Goal: Transaction & Acquisition: Book appointment/travel/reservation

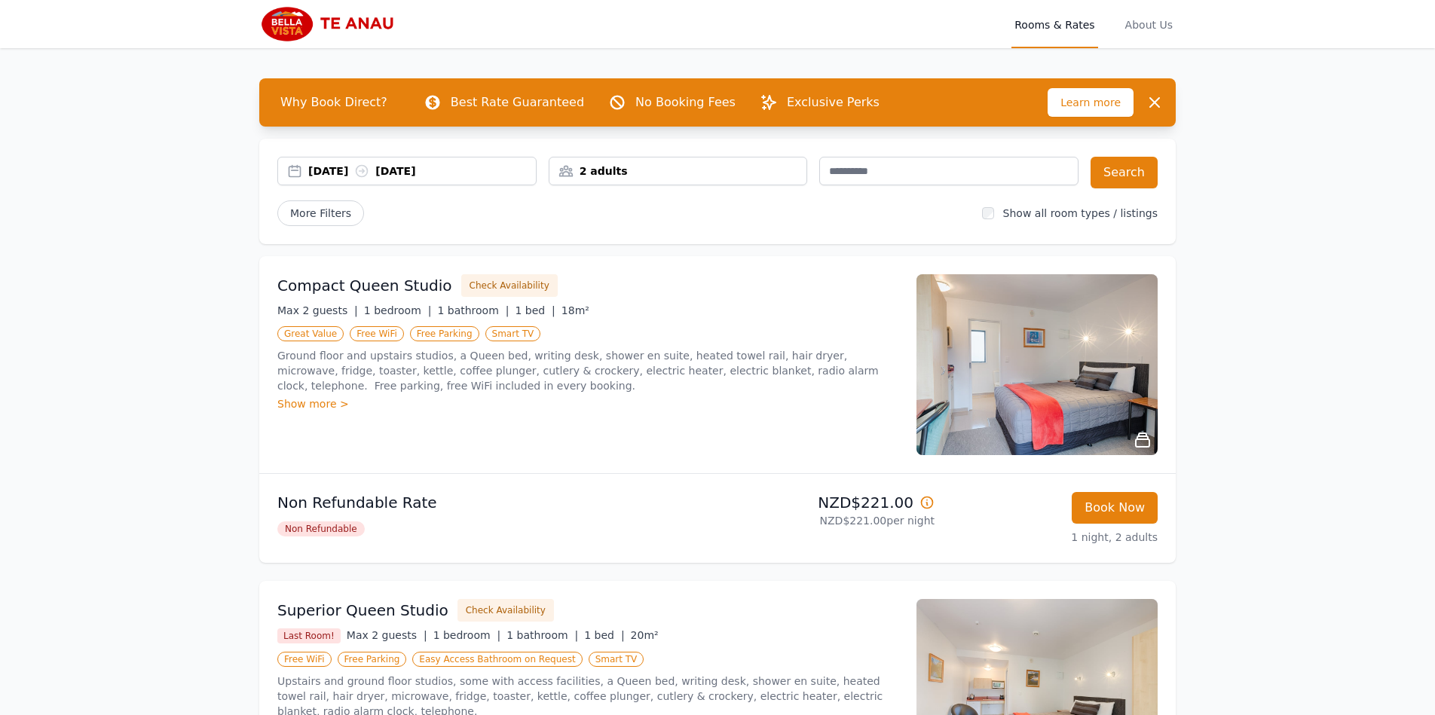
click at [348, 174] on div "[DATE] [DATE]" at bounding box center [422, 171] width 228 height 15
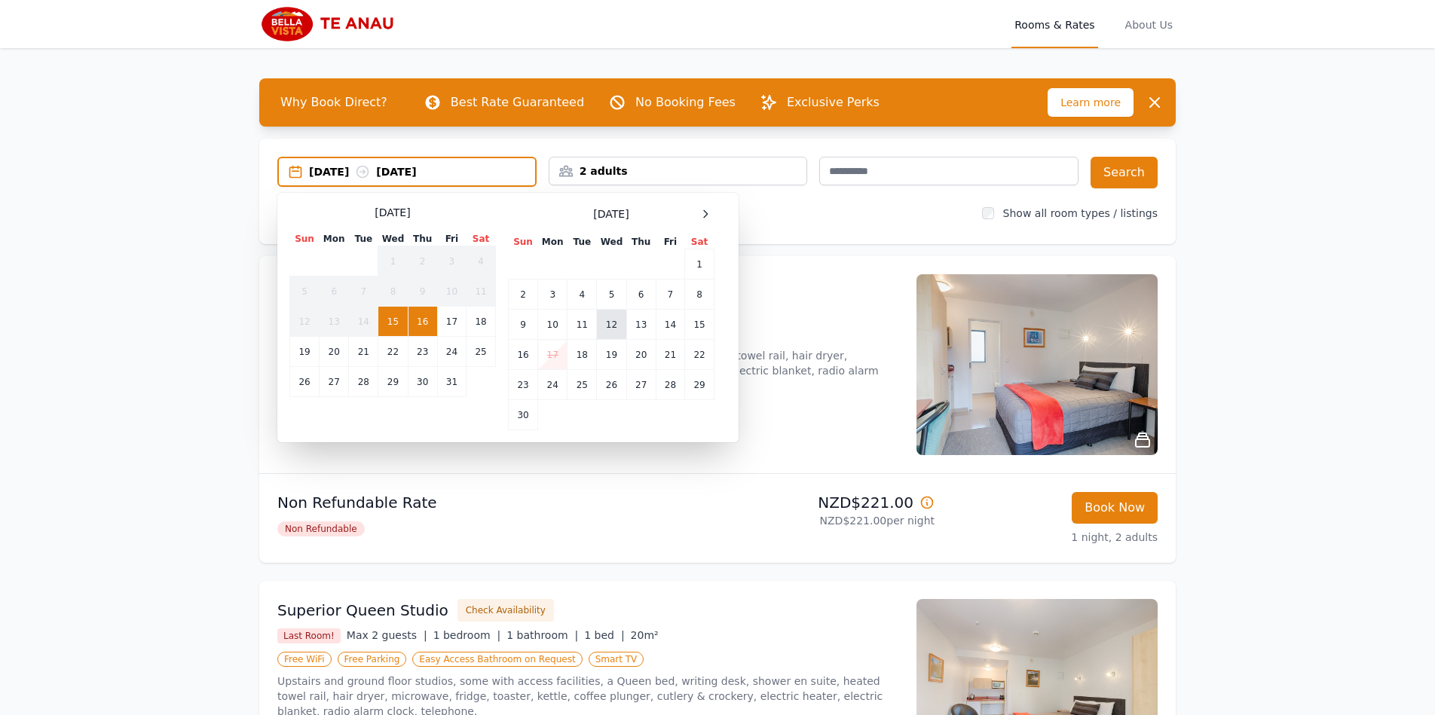
click at [612, 327] on td "12" at bounding box center [611, 325] width 29 height 30
click at [639, 327] on td "13" at bounding box center [641, 325] width 29 height 30
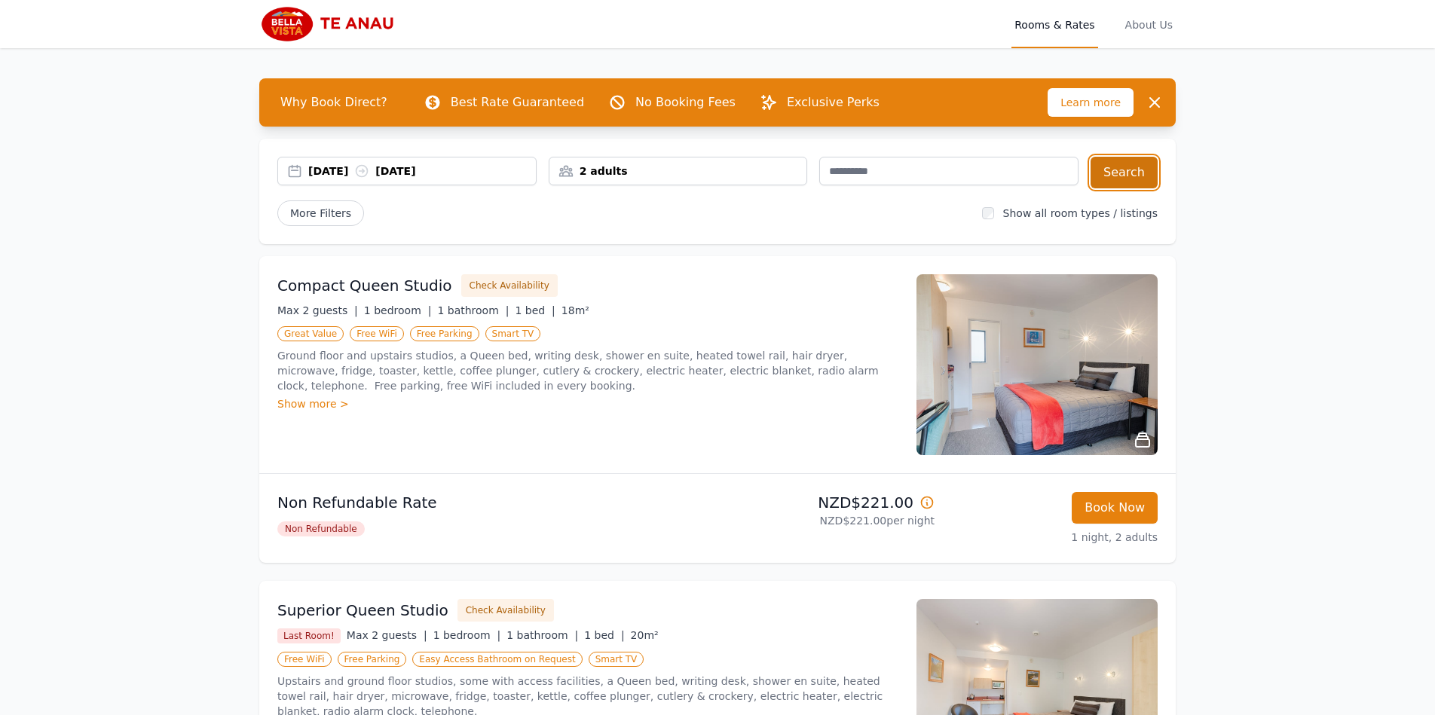
click at [1134, 173] on button "Search" at bounding box center [1124, 173] width 67 height 32
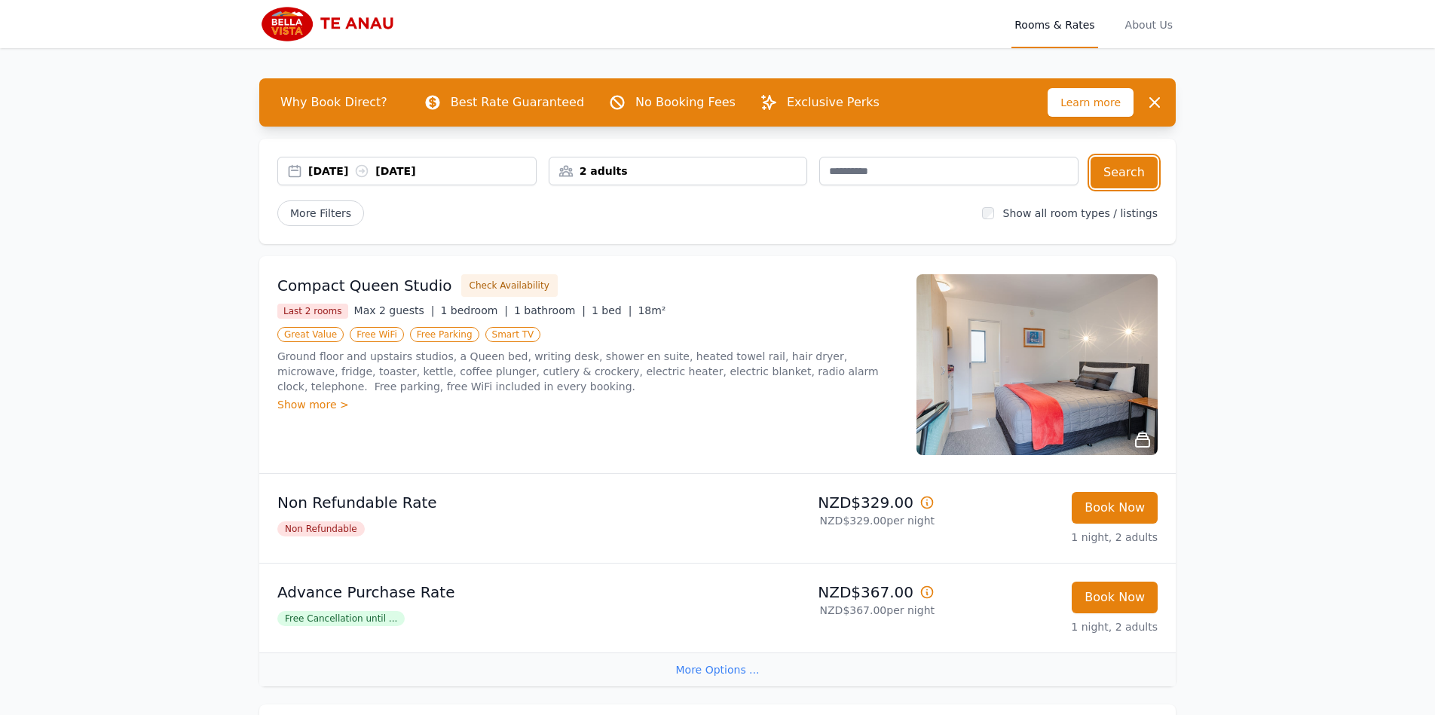
click at [347, 172] on div "[DATE] [DATE]" at bounding box center [422, 171] width 228 height 15
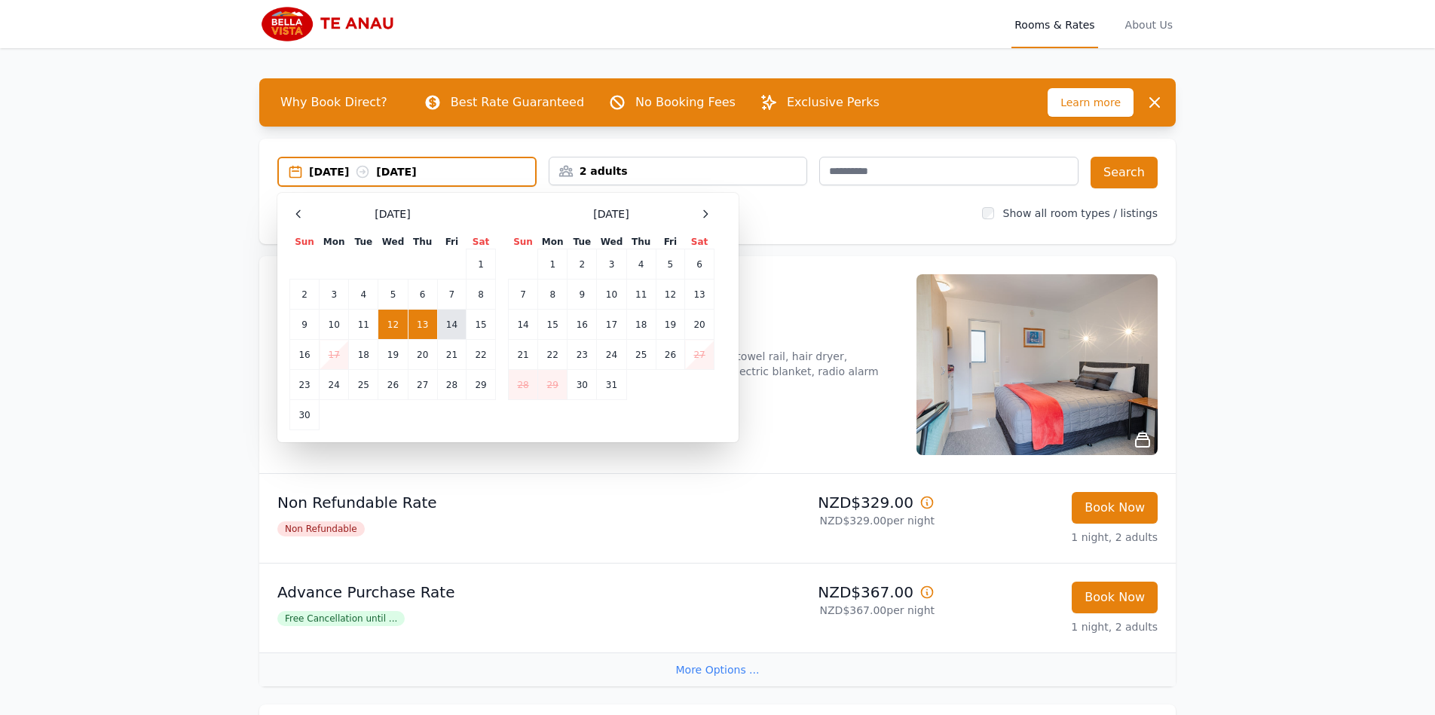
click at [453, 329] on td "14" at bounding box center [451, 325] width 29 height 30
click at [481, 323] on td "15" at bounding box center [481, 325] width 29 height 30
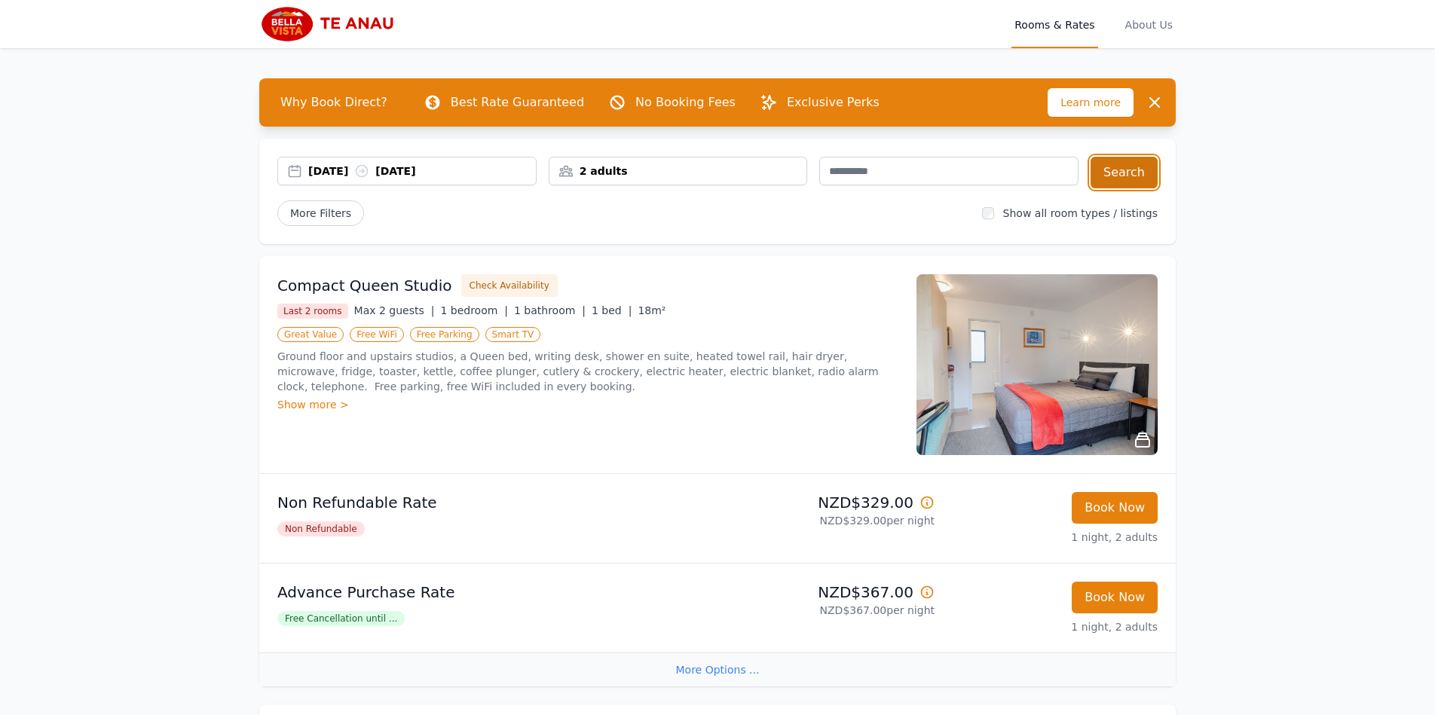
click at [1137, 176] on button "Search" at bounding box center [1124, 173] width 67 height 32
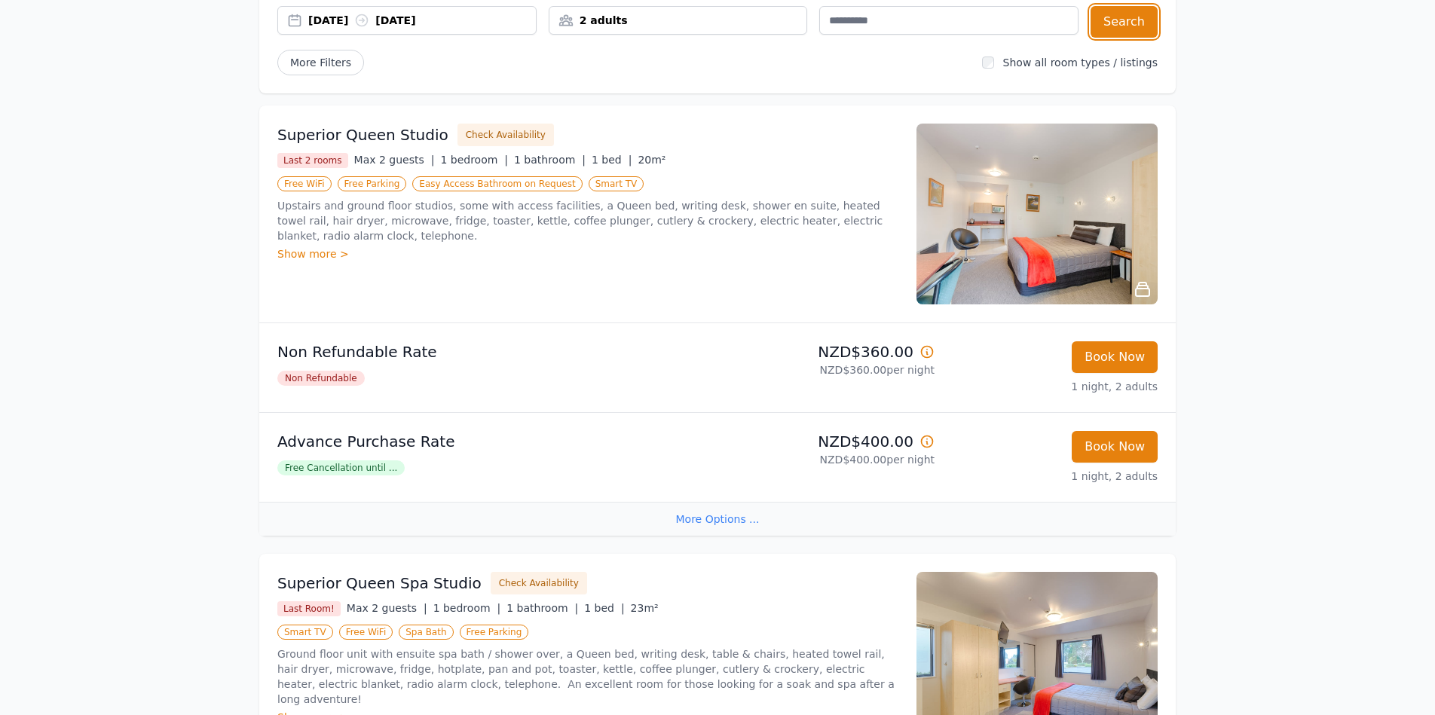
scroll to position [75, 0]
